Goal: Information Seeking & Learning: Learn about a topic

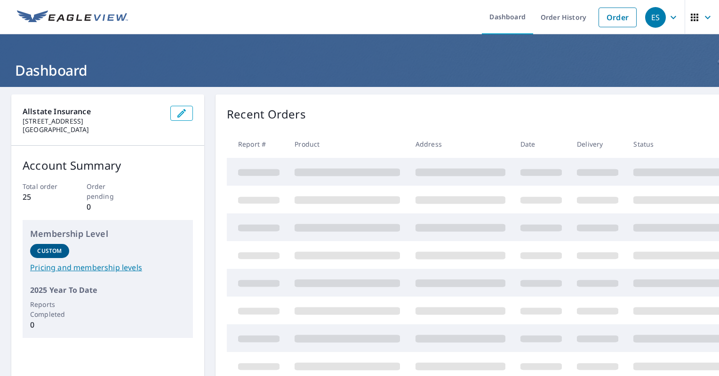
click at [95, 269] on link "Pricing and membership levels" at bounding box center [107, 267] width 155 height 11
click at [667, 18] on icon "button" at bounding box center [672, 17] width 11 height 11
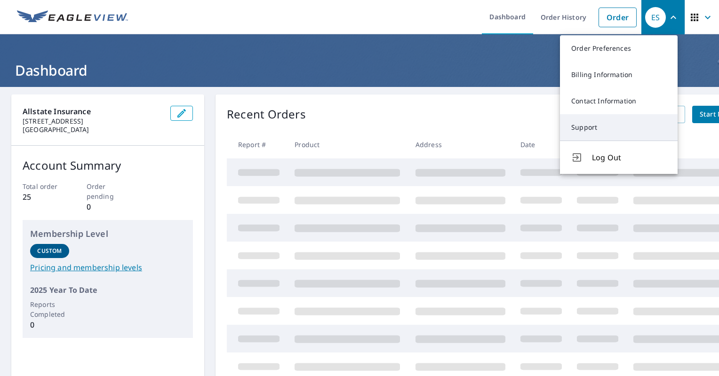
click at [588, 125] on link "Support" at bounding box center [619, 127] width 118 height 26
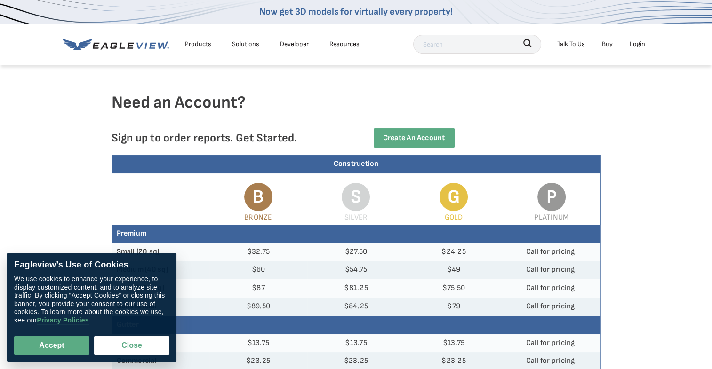
click at [354, 89] on div at bounding box center [355, 78] width 489 height 28
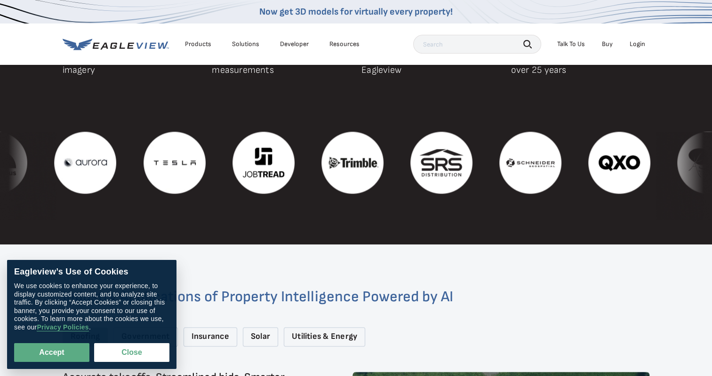
scroll to position [1042, 0]
